Goal: Transaction & Acquisition: Download file/media

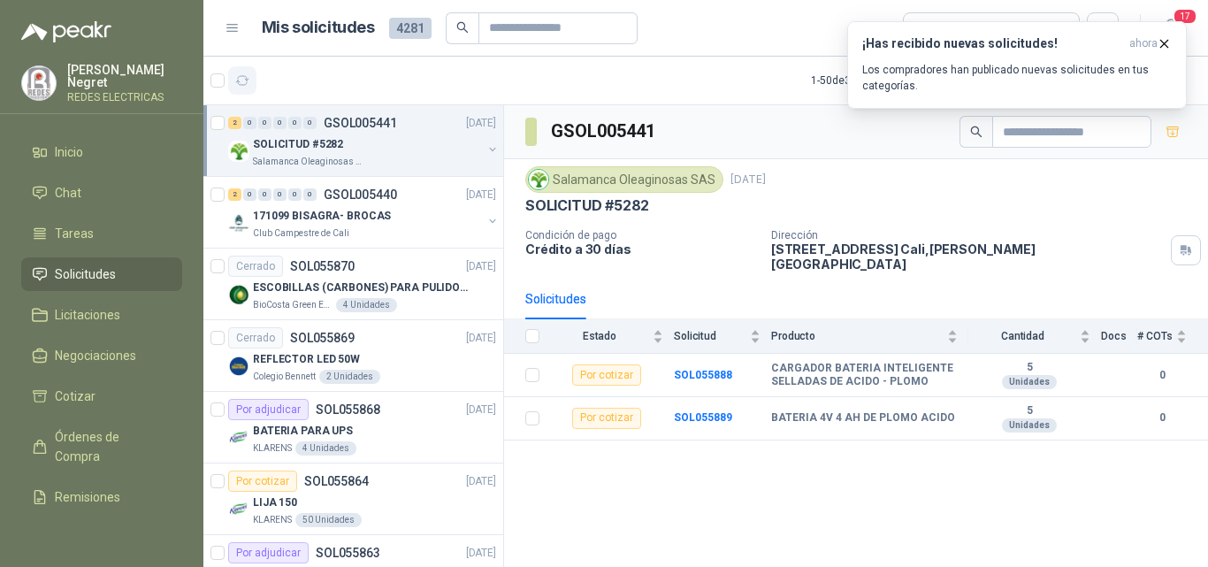
click at [237, 80] on icon "button" at bounding box center [242, 80] width 15 height 15
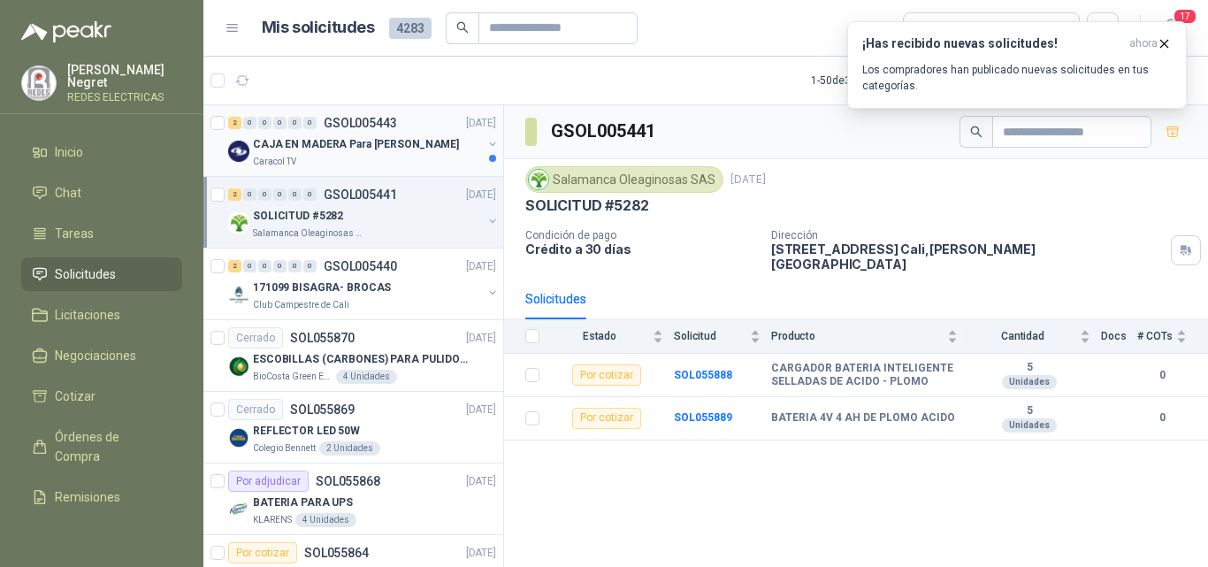
click at [397, 130] on div "2 0 0 0 0 0 GSOL005443 [DATE]" at bounding box center [363, 122] width 271 height 21
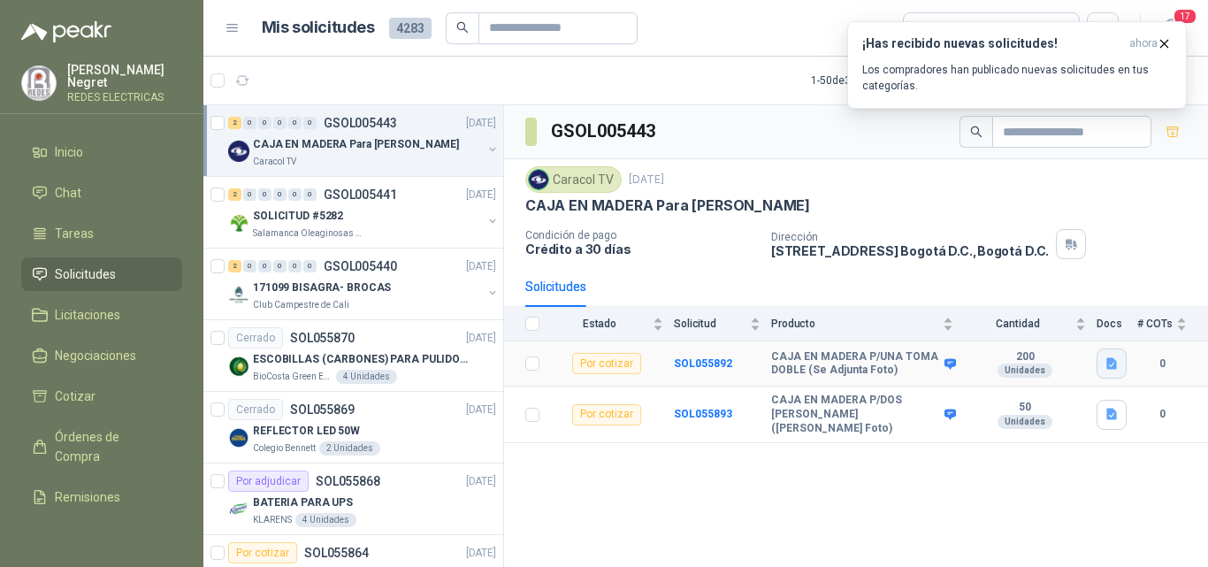
click at [1111, 370] on icon "button" at bounding box center [1111, 363] width 15 height 15
click at [1067, 324] on button "CAJA EN MADERA Pintadas.docx" at bounding box center [1016, 325] width 197 height 19
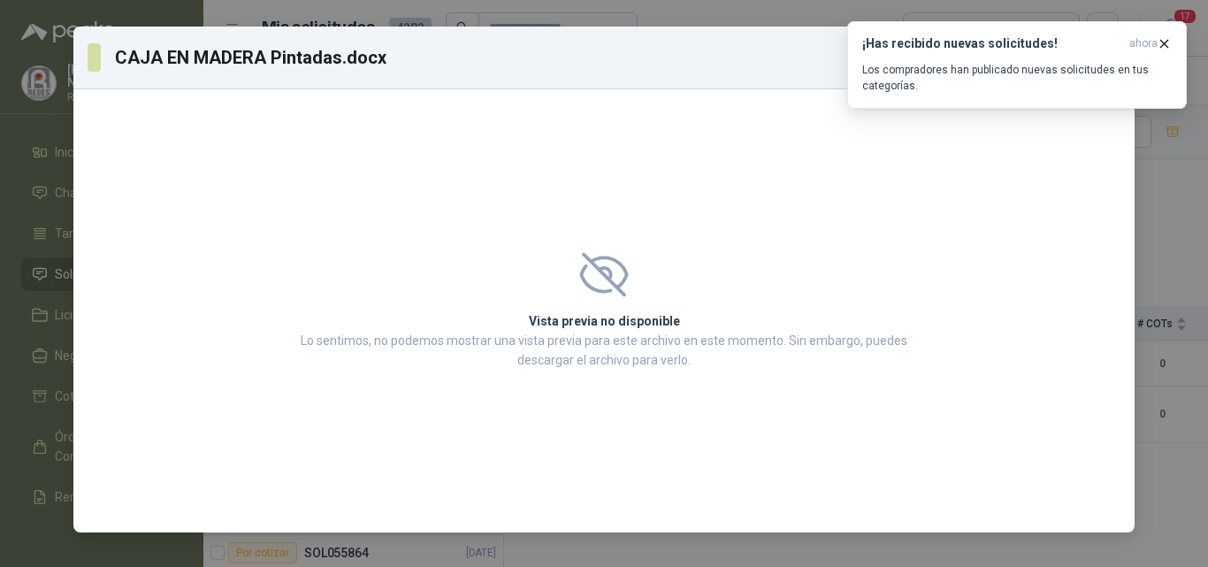
click at [600, 234] on div "Vista previa no disponible Lo sentimos, no podemos mostrar una vista previa par…" at bounding box center [604, 310] width 660 height 159
click at [1159, 50] on icon "button" at bounding box center [1164, 43] width 15 height 15
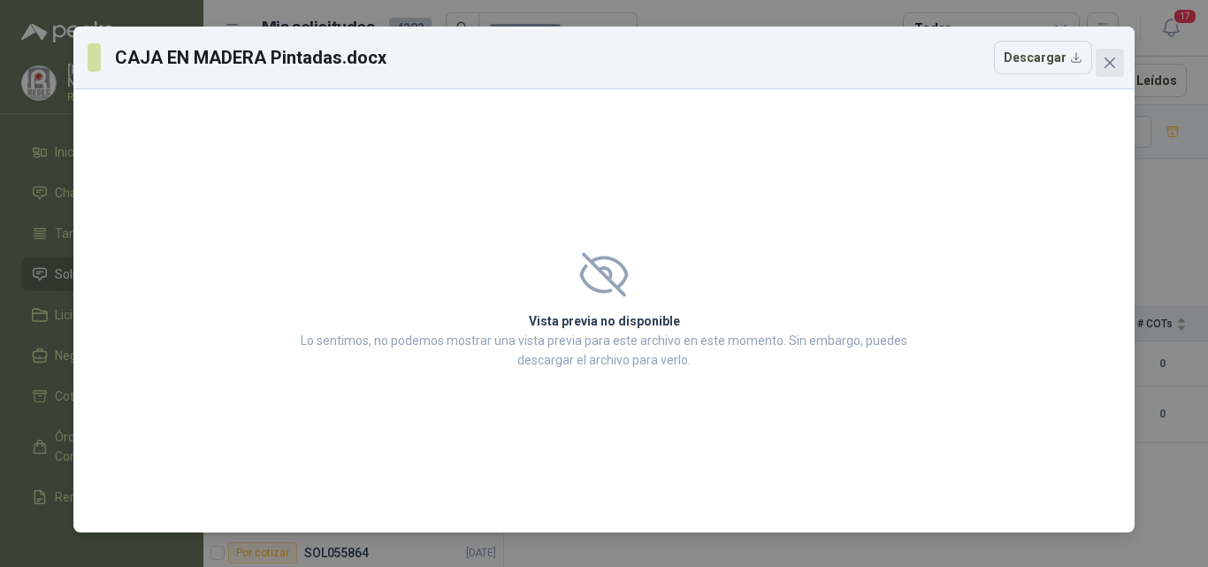
click at [1112, 56] on icon "close" at bounding box center [1110, 63] width 14 height 14
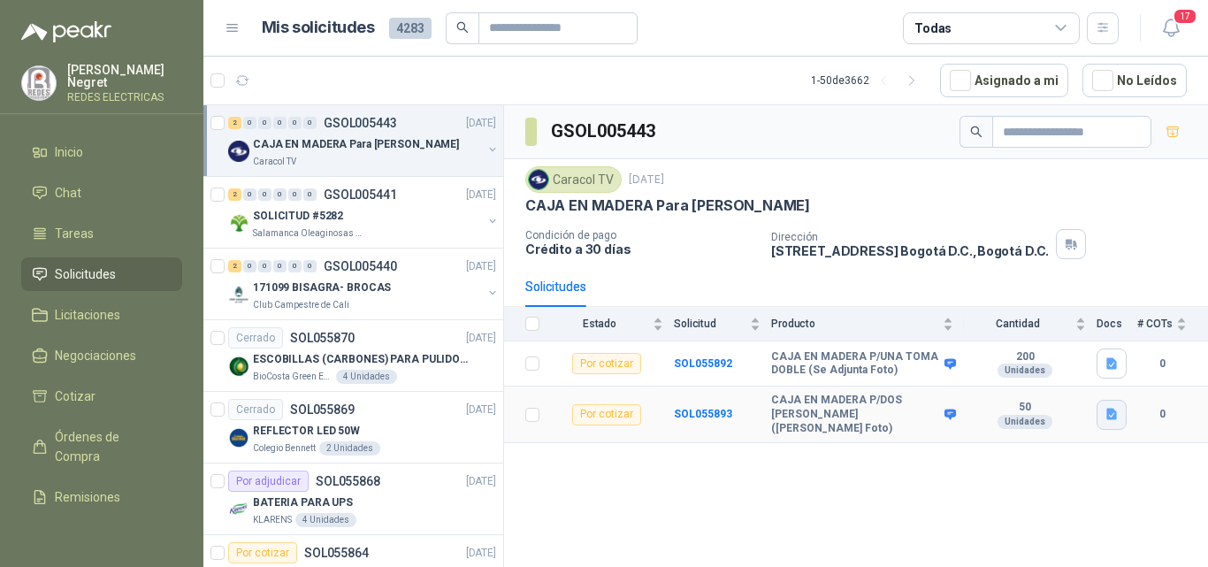
click at [1112, 409] on icon "button" at bounding box center [1111, 414] width 15 height 15
click at [1102, 370] on button "CAJA EN MADERA Pintadas.docx" at bounding box center [1016, 370] width 197 height 19
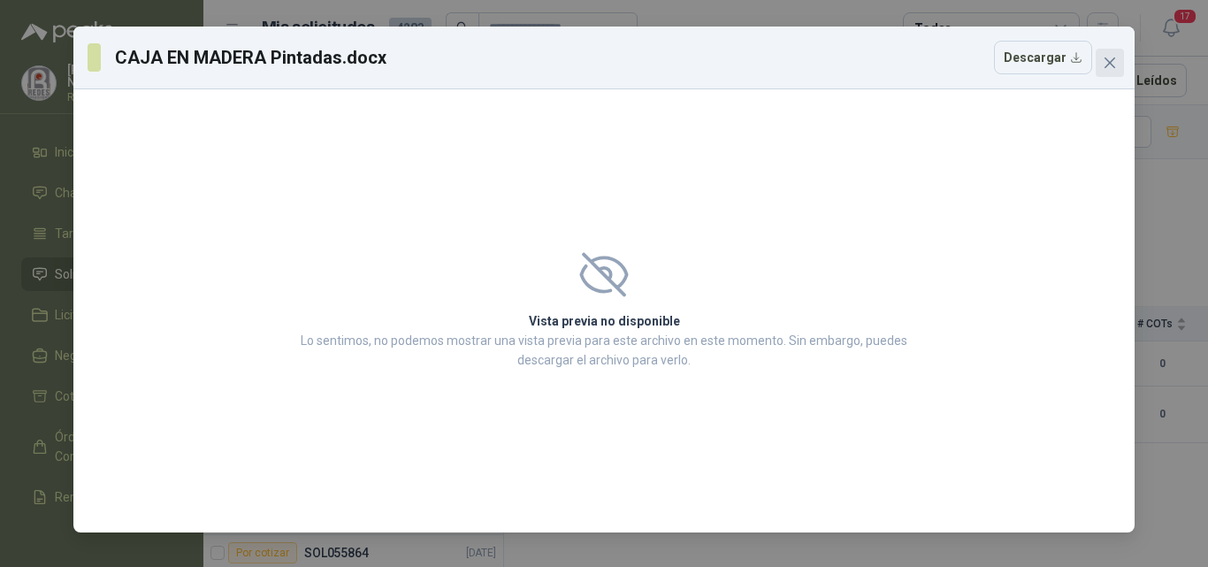
click at [1111, 53] on button "Close" at bounding box center [1110, 63] width 28 height 28
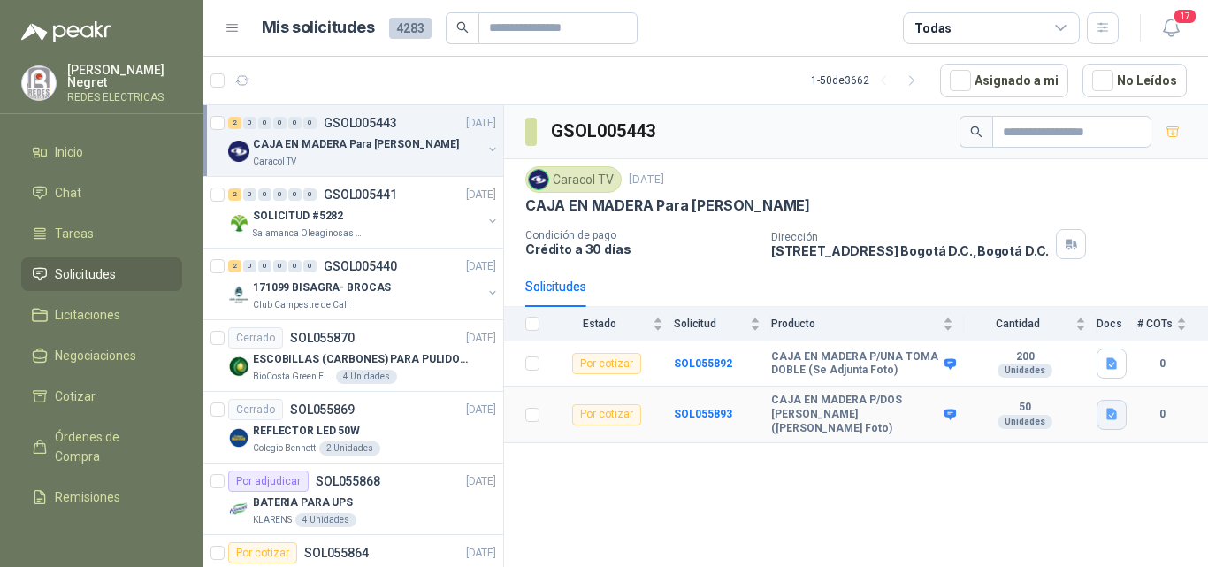
click at [1111, 411] on icon "button" at bounding box center [1111, 414] width 15 height 15
click at [1072, 366] on button "CAJA EN MADERA Pintadas.docx" at bounding box center [1016, 370] width 197 height 19
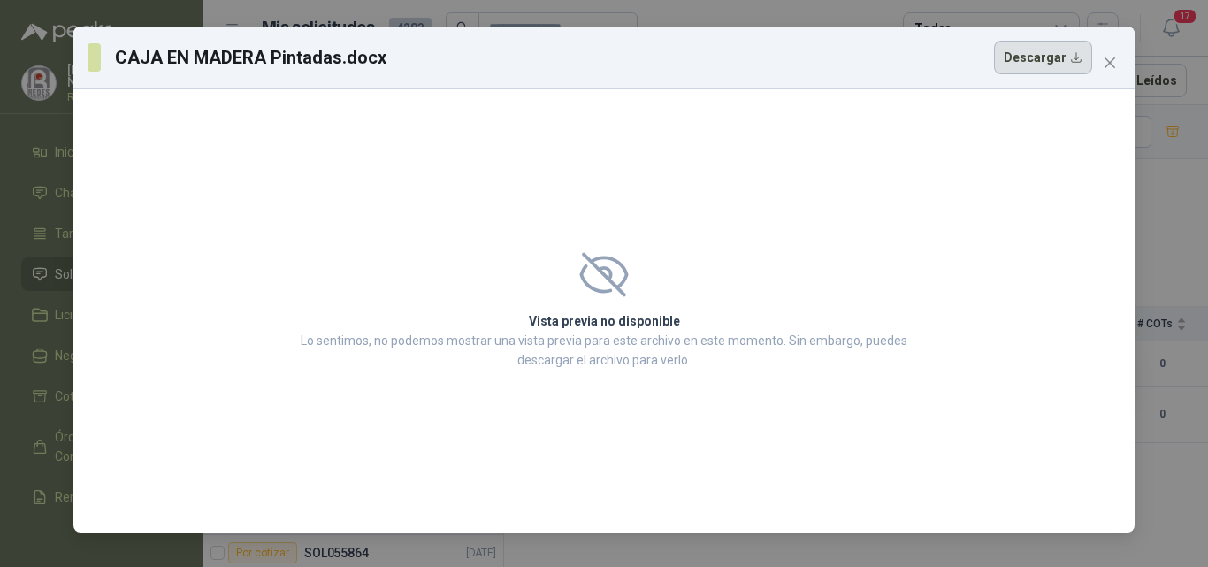
click at [1020, 59] on button "Descargar" at bounding box center [1043, 58] width 98 height 34
click at [1105, 70] on button "Close" at bounding box center [1110, 63] width 28 height 28
